Goal: Transaction & Acquisition: Obtain resource

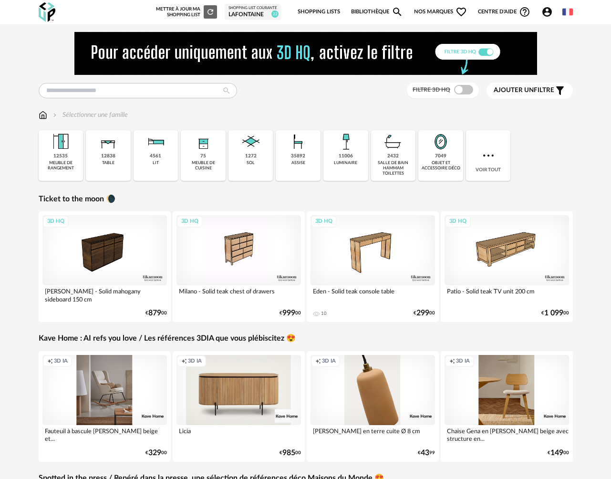
click at [245, 11] on div "LAFONTAINE" at bounding box center [252, 15] width 49 height 8
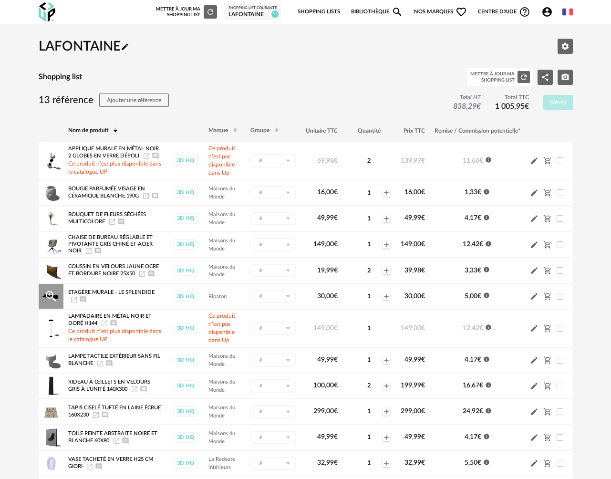
click at [75, 300] on icon "Launch icon" at bounding box center [74, 300] width 6 height 6
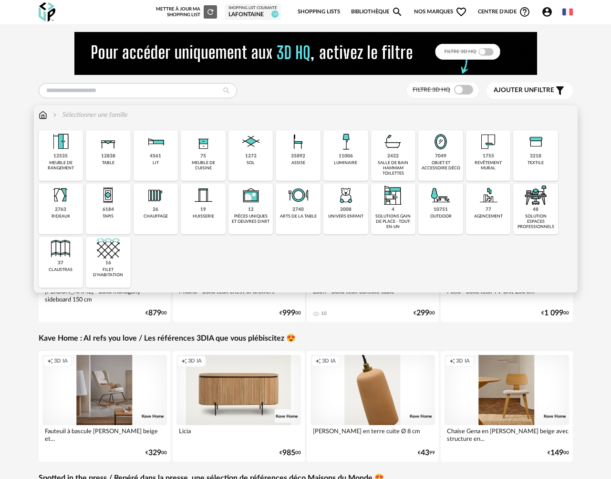
click at [343, 159] on div "11006 luminaire" at bounding box center [345, 155] width 45 height 51
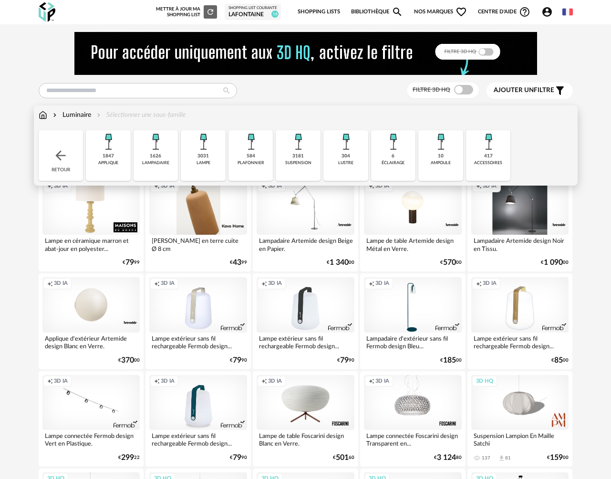
click at [391, 162] on div "éclairage" at bounding box center [393, 162] width 23 height 5
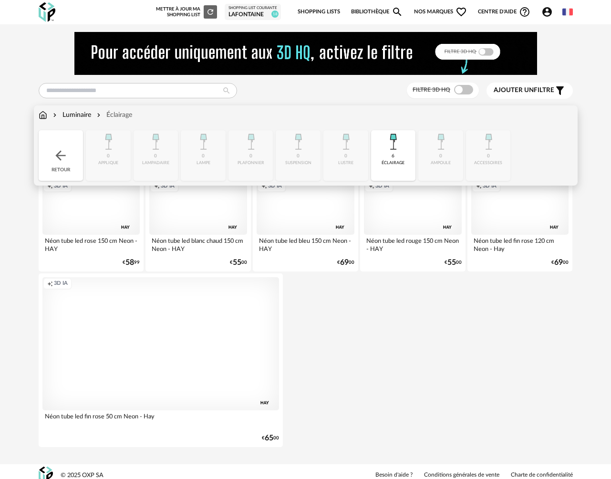
click at [203, 155] on div "Close icon Retour 0 applique 0 [GEOGRAPHIC_DATA] 0 lampe 0 plafonnier 0 suspens…" at bounding box center [306, 155] width 534 height 51
click at [66, 161] on img at bounding box center [60, 155] width 15 height 15
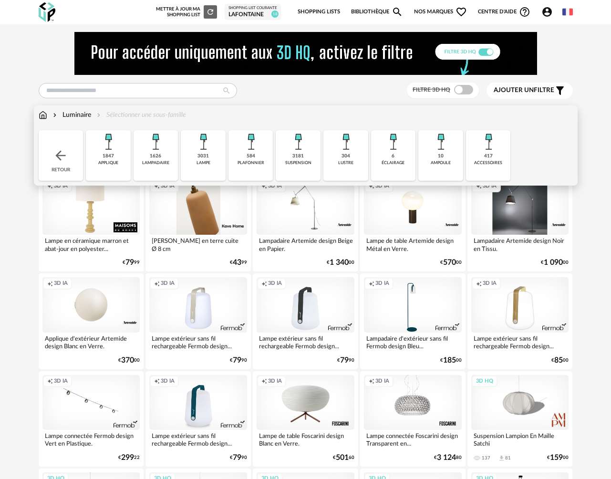
click at [207, 161] on div "lampe" at bounding box center [204, 162] width 14 height 5
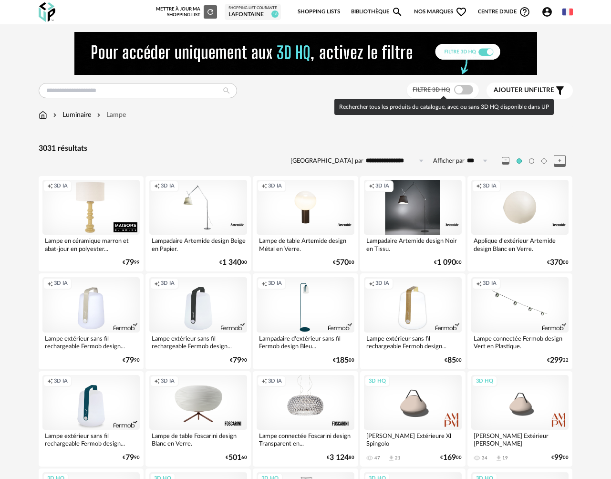
click at [463, 89] on span at bounding box center [463, 90] width 19 height 10
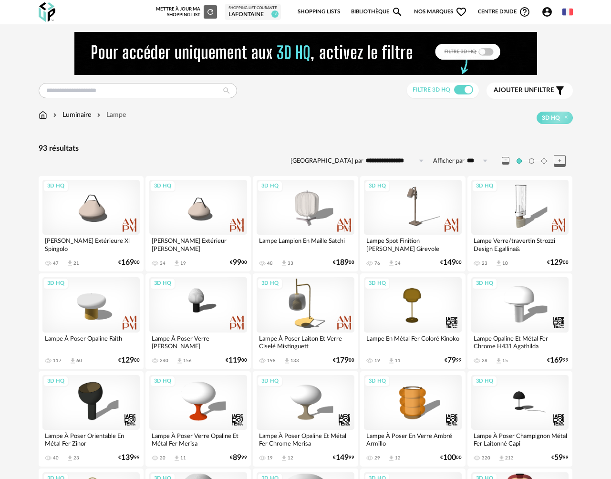
click at [400, 160] on input "**********" at bounding box center [396, 160] width 66 height 15
click at [397, 205] on span "Prix croissant" at bounding box center [397, 202] width 46 height 8
type input "**********"
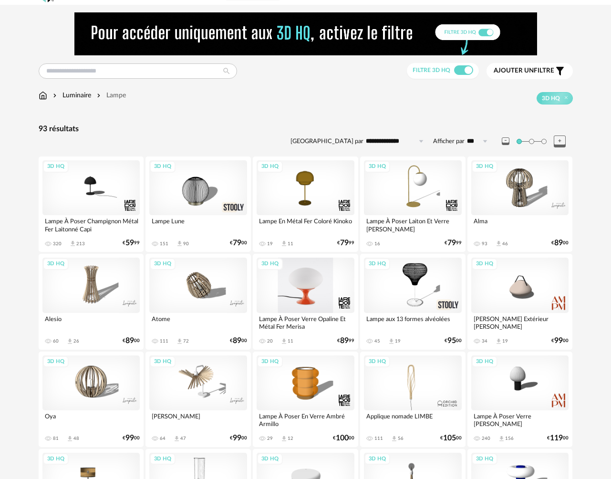
scroll to position [17, 0]
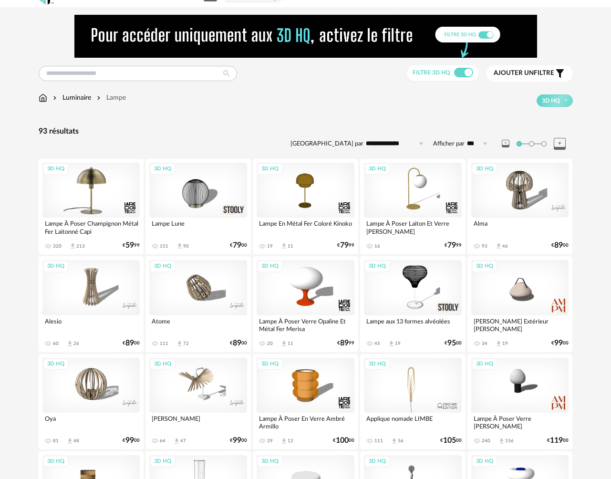
click at [97, 187] on div "3D HQ" at bounding box center [91, 190] width 98 height 55
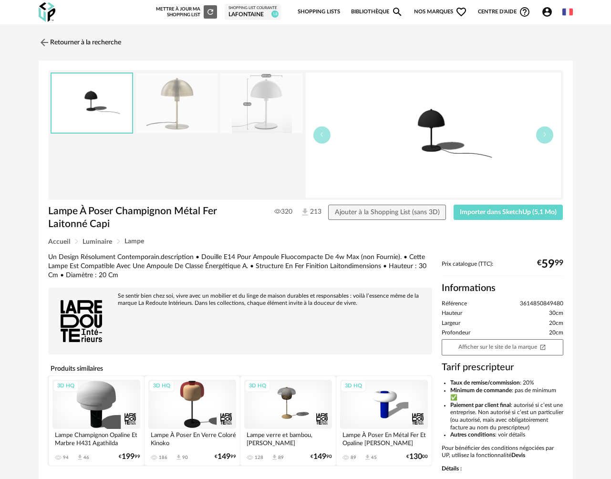
click at [178, 106] on img at bounding box center [177, 103] width 82 height 61
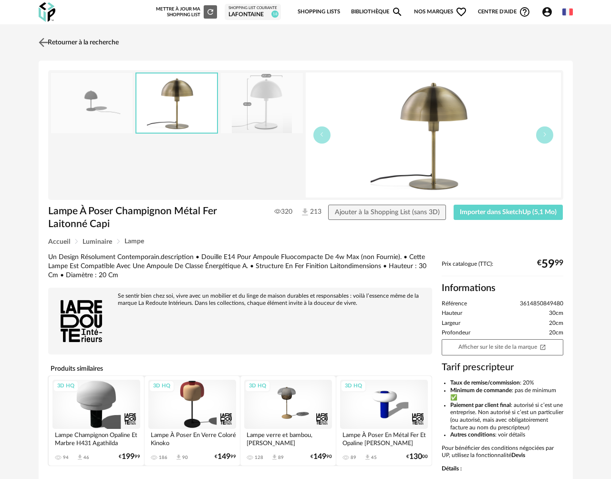
click at [47, 43] on img at bounding box center [43, 42] width 14 height 14
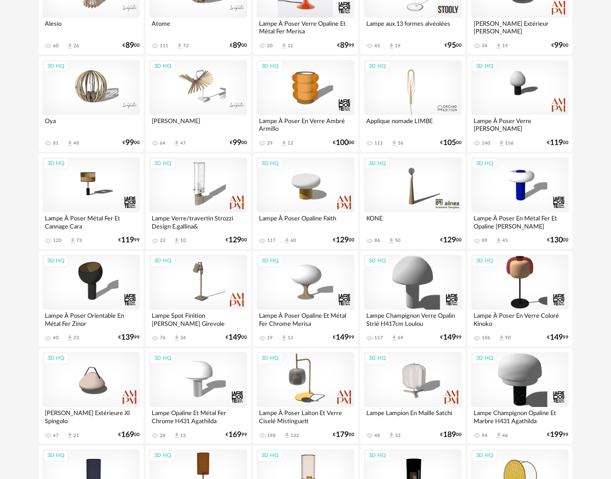
scroll to position [330, 0]
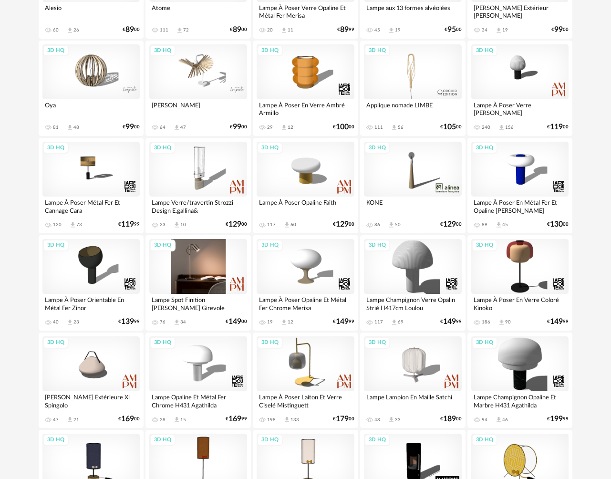
click at [210, 262] on div "3D HQ" at bounding box center [198, 266] width 98 height 55
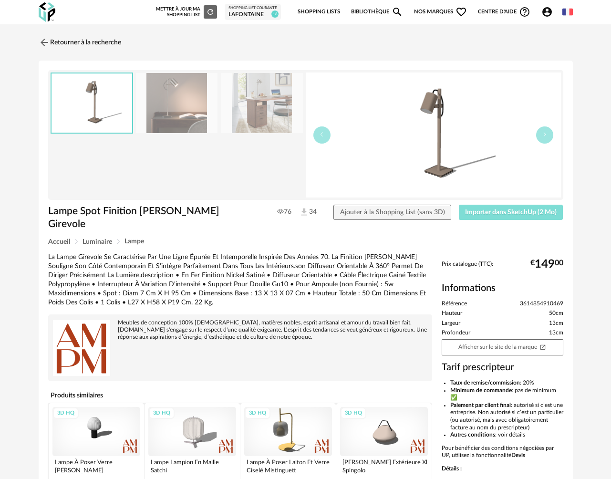
click at [479, 211] on span "Importer dans SketchUp (2 Mo)" at bounding box center [511, 212] width 92 height 7
